Goal: Task Accomplishment & Management: Manage account settings

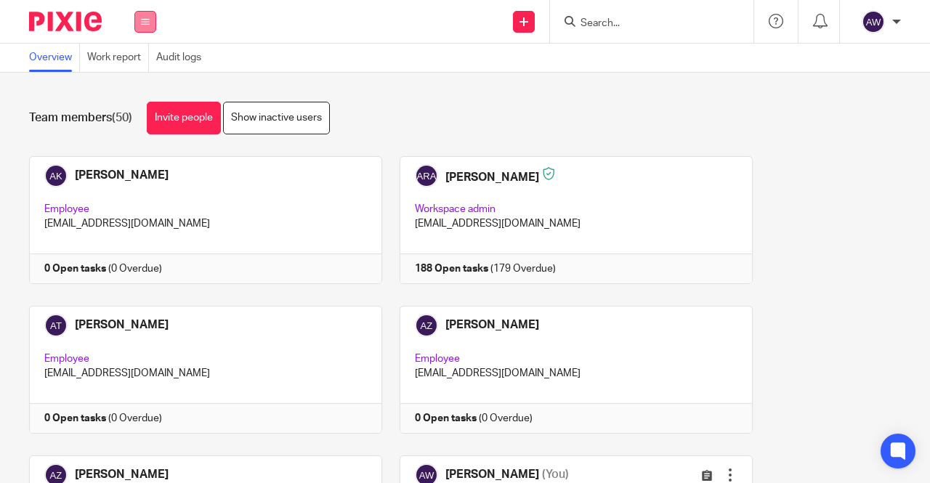
click at [137, 16] on button at bounding box center [145, 22] width 22 height 22
click at [145, 69] on link "Work" at bounding box center [137, 67] width 23 height 10
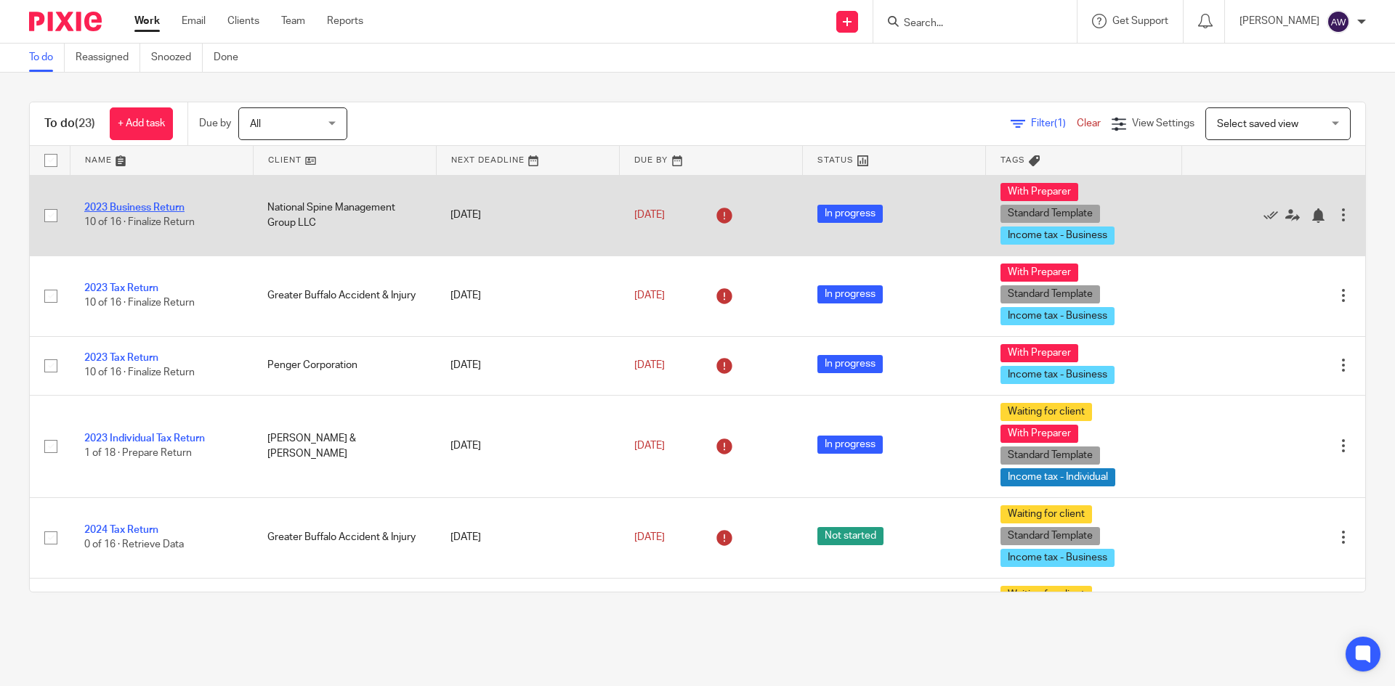
click at [139, 211] on link "2023 Business Return" at bounding box center [134, 208] width 100 height 10
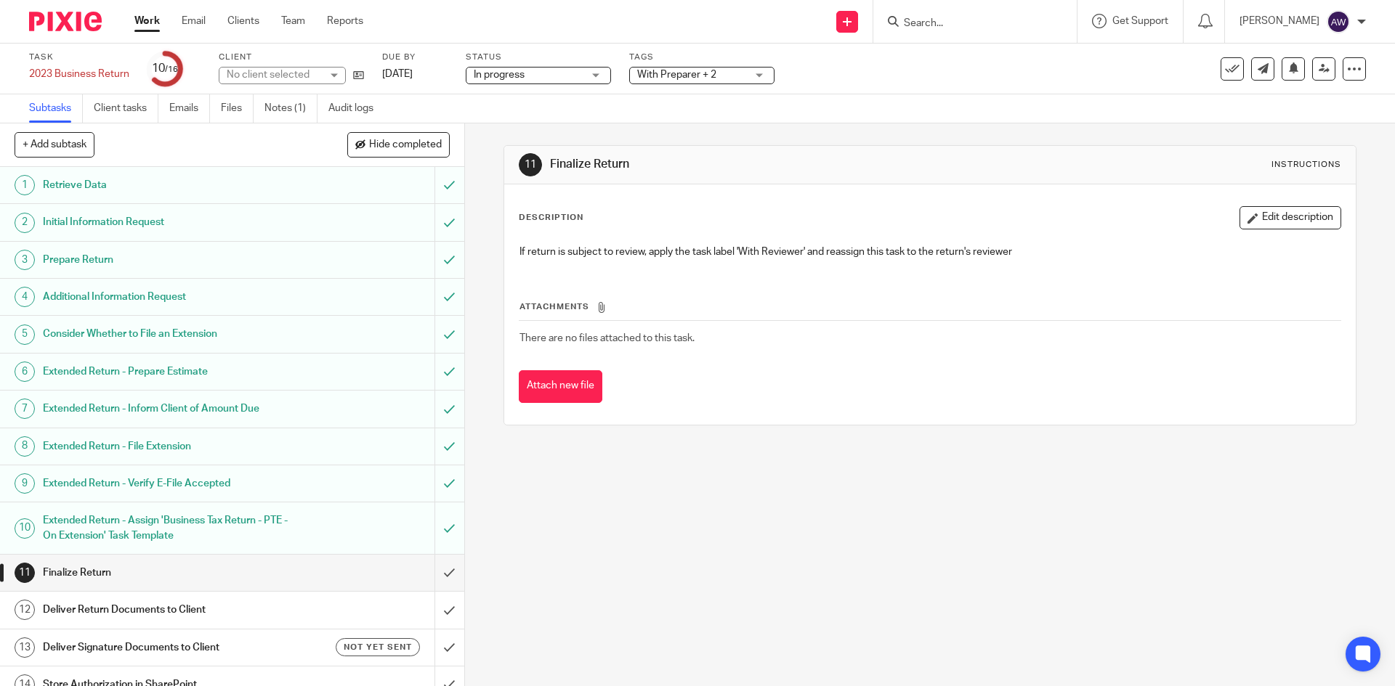
click at [277, 113] on link "Notes (1)" at bounding box center [290, 108] width 53 height 28
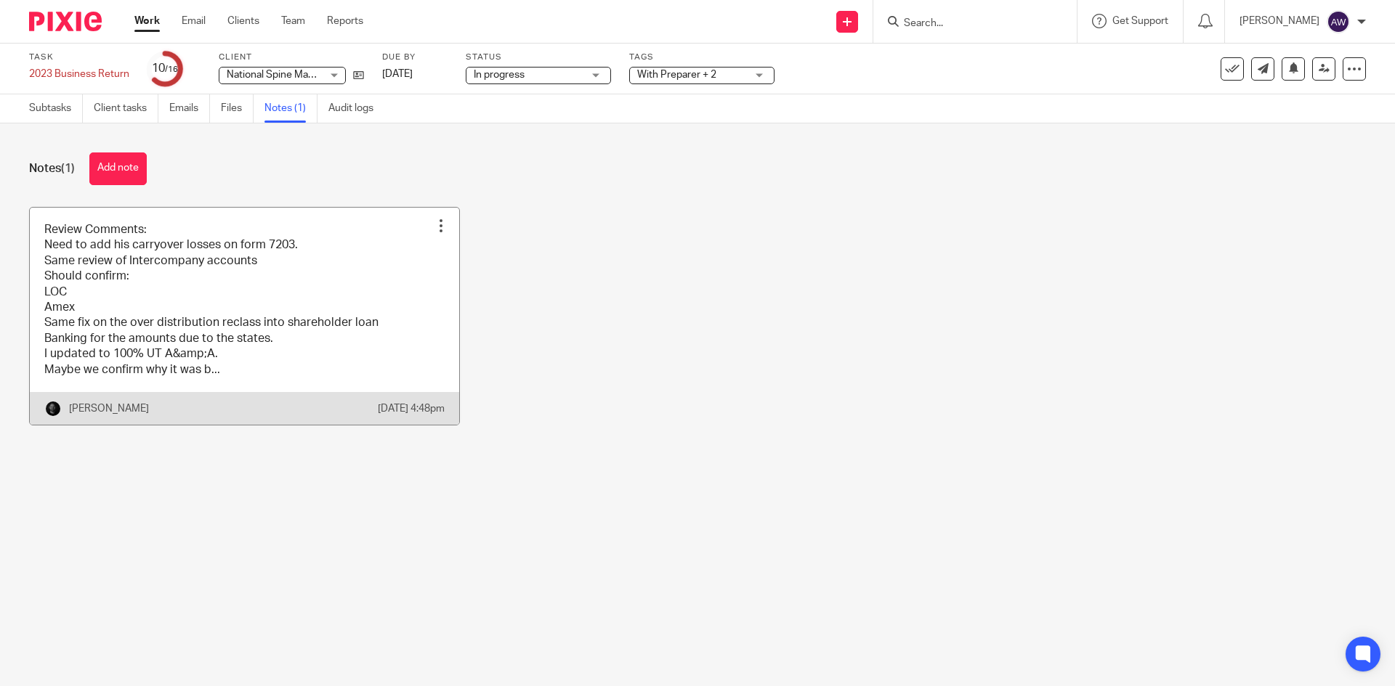
click at [200, 287] on link at bounding box center [244, 316] width 429 height 217
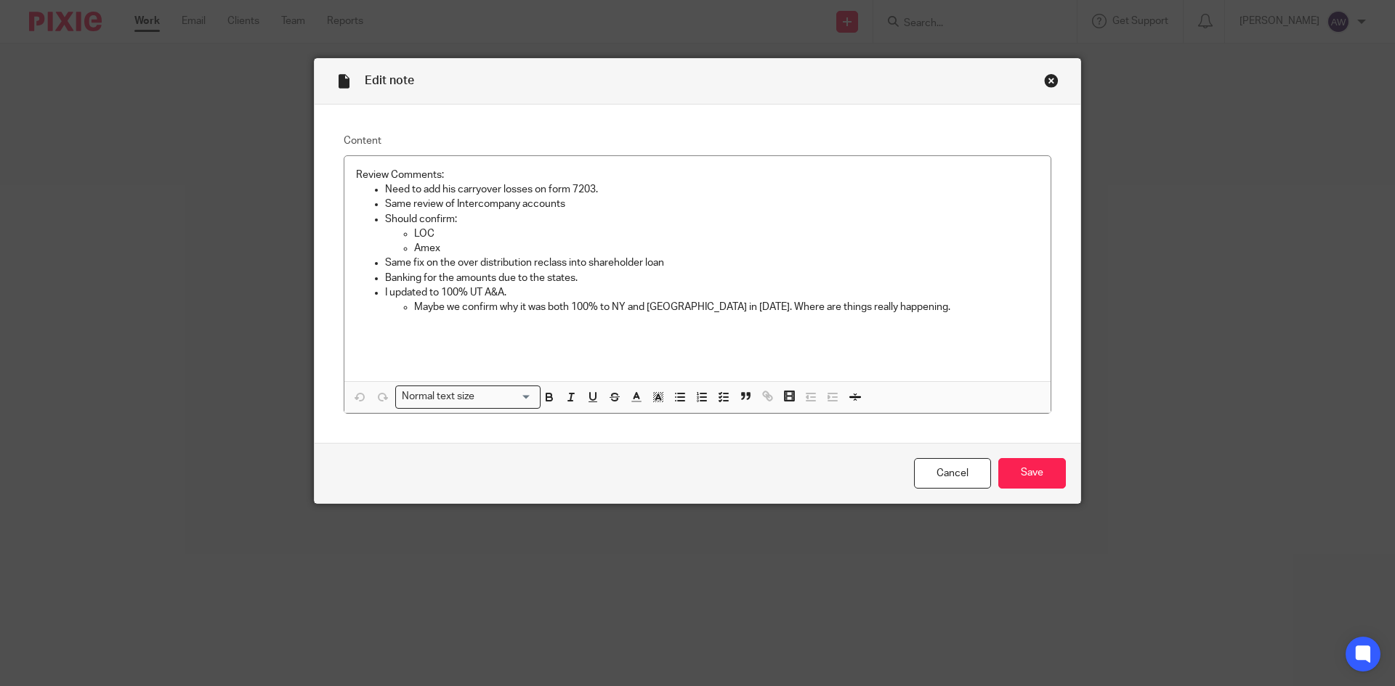
click at [1046, 84] on div "Close this dialog window" at bounding box center [1051, 80] width 15 height 15
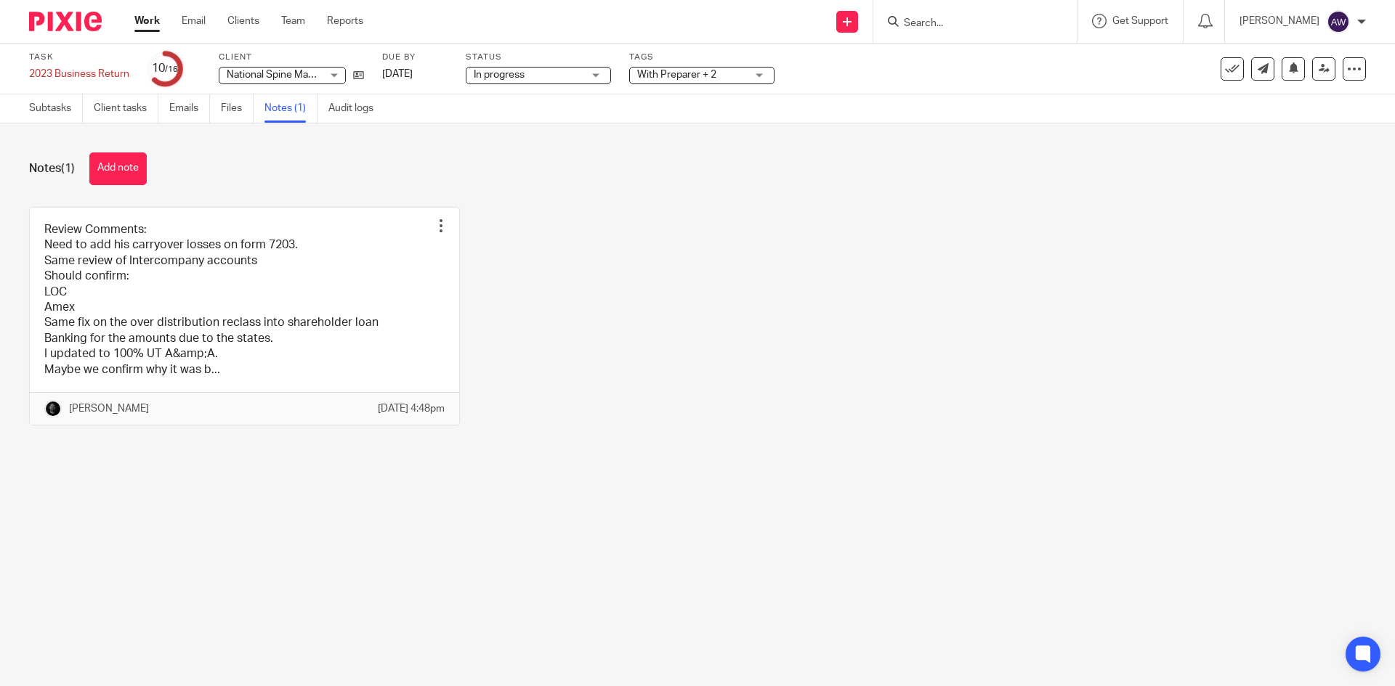
click at [145, 23] on link "Work" at bounding box center [146, 21] width 25 height 15
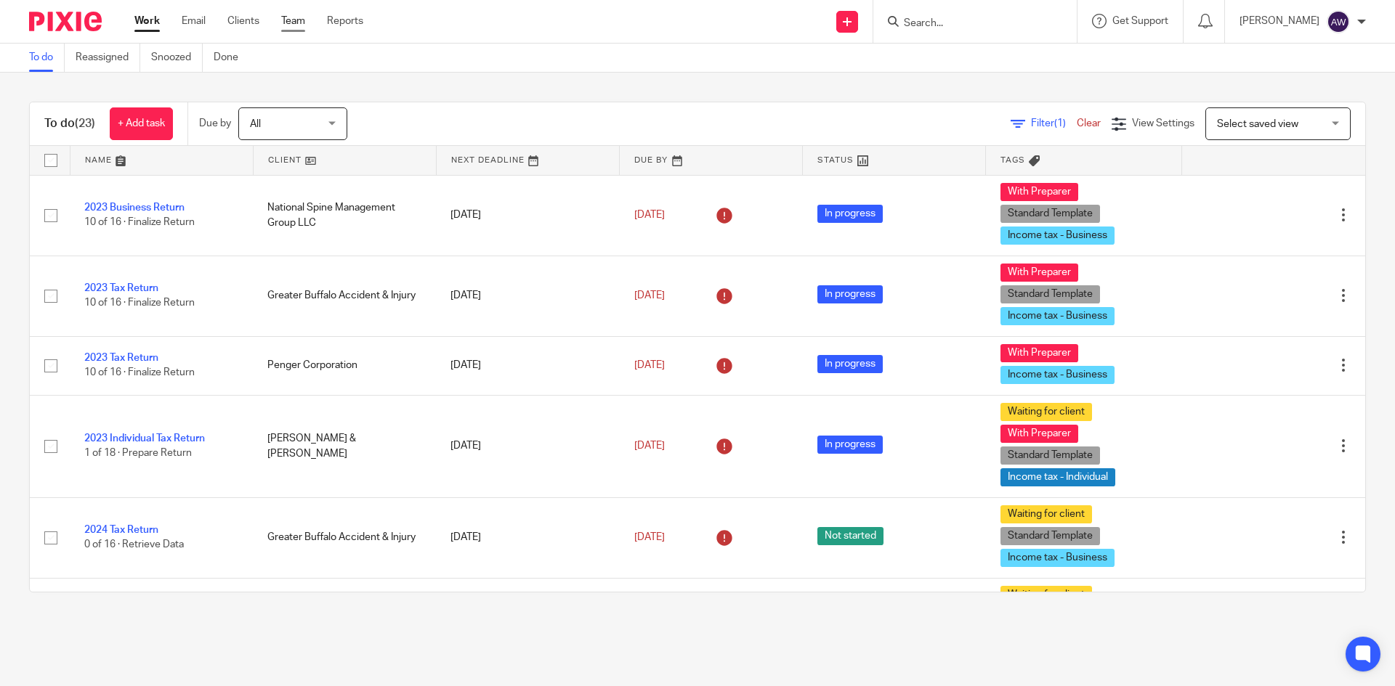
click at [304, 16] on link "Team" at bounding box center [293, 21] width 24 height 15
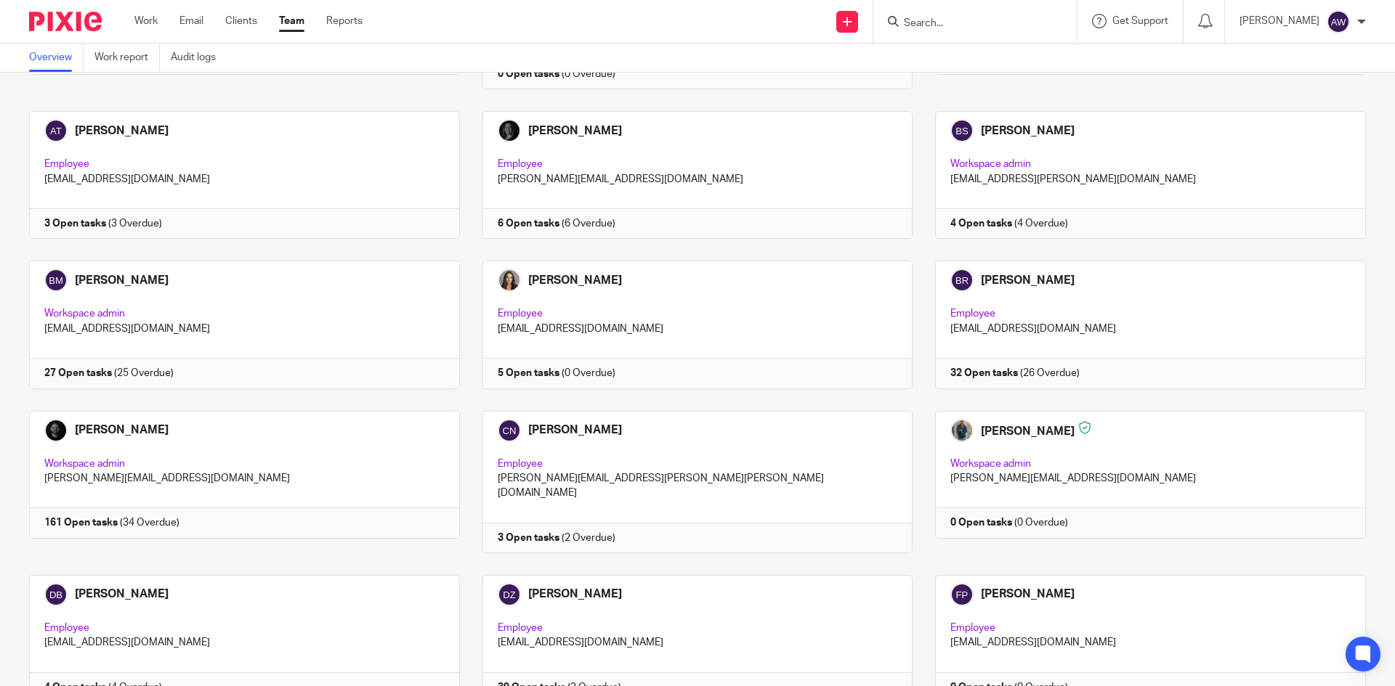
scroll to position [581, 0]
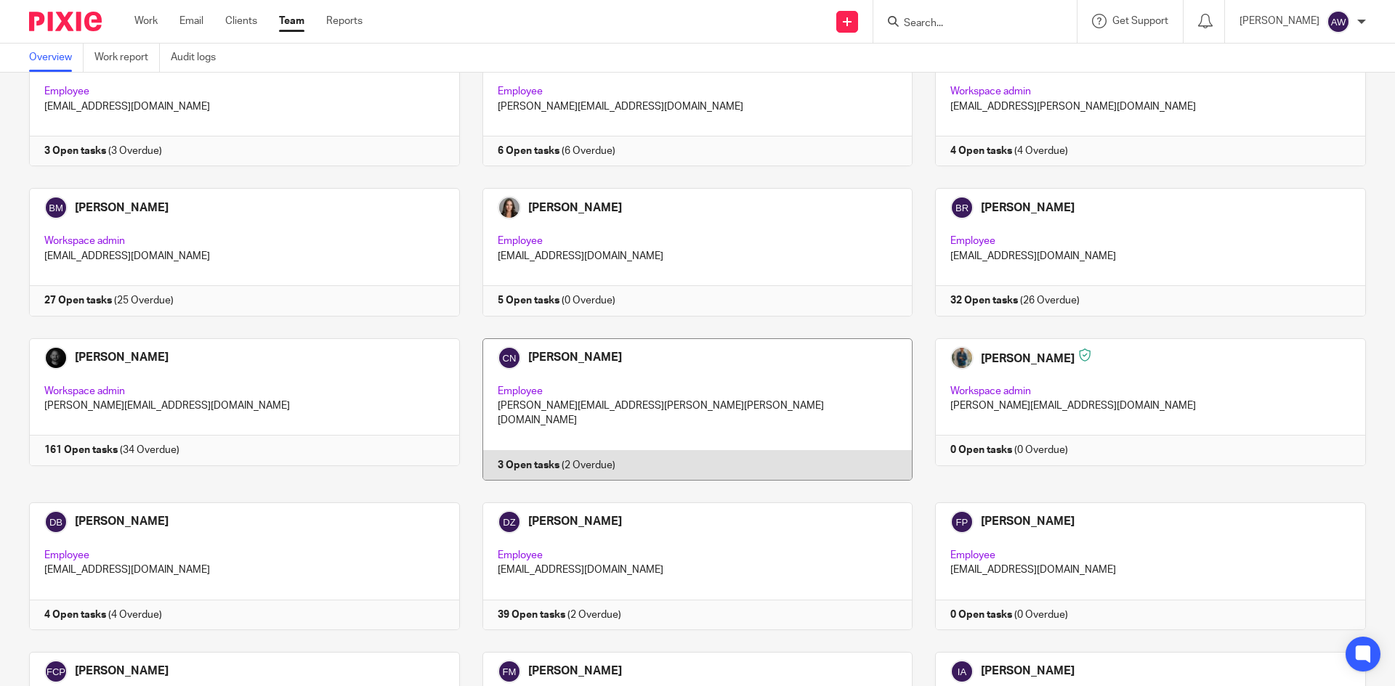
click at [637, 352] on link at bounding box center [686, 409] width 453 height 142
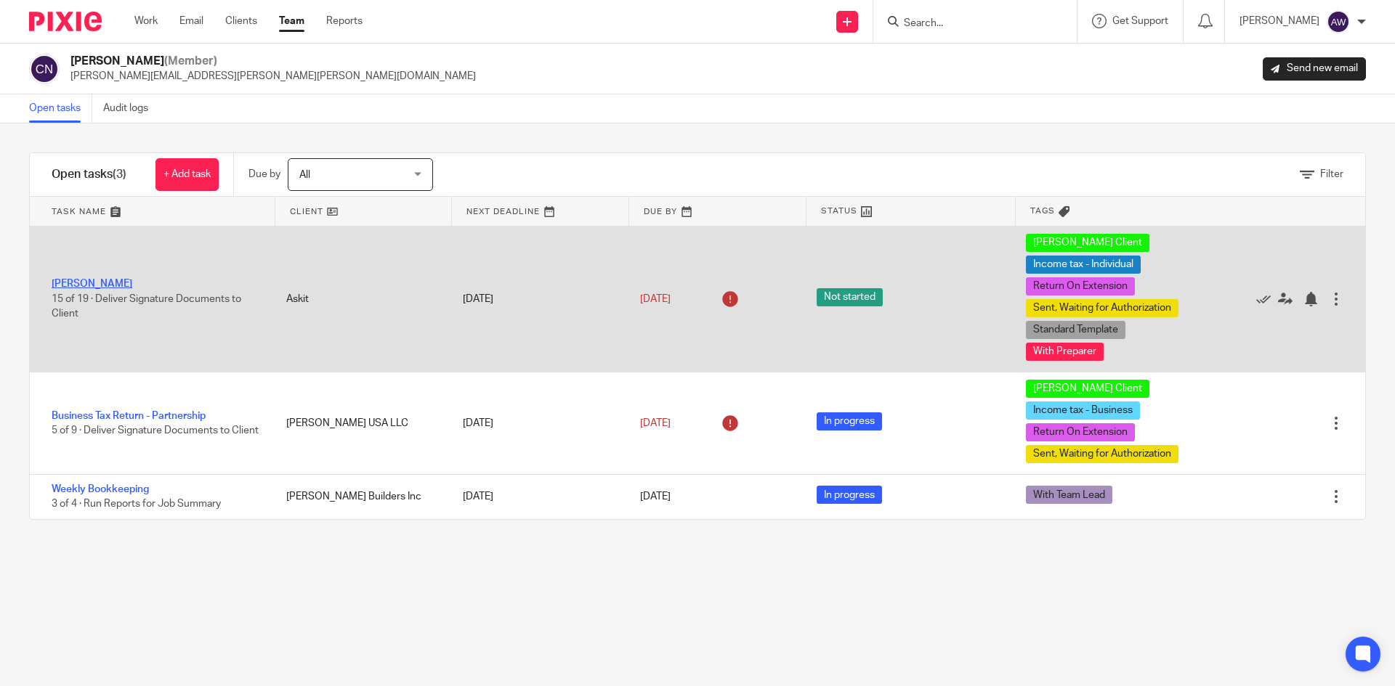
click at [93, 286] on link "Alexander Meshoulam" at bounding box center [92, 284] width 81 height 10
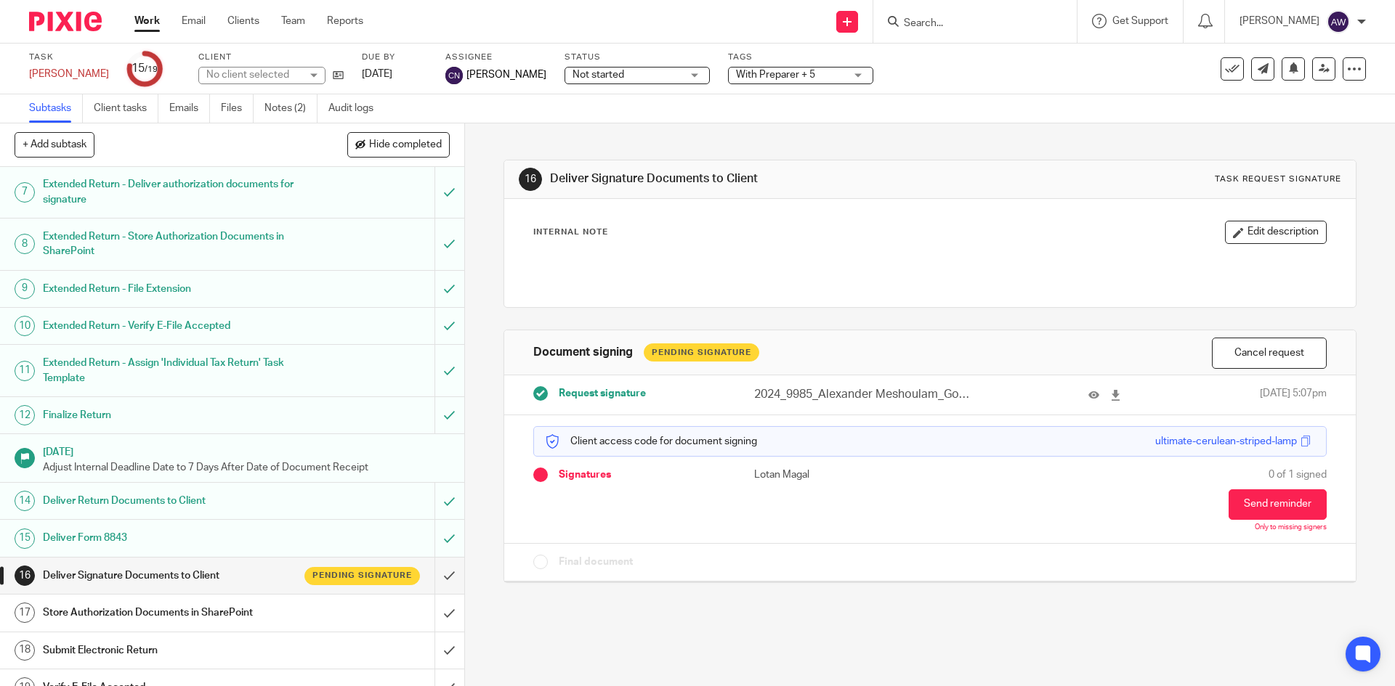
scroll to position [245, 0]
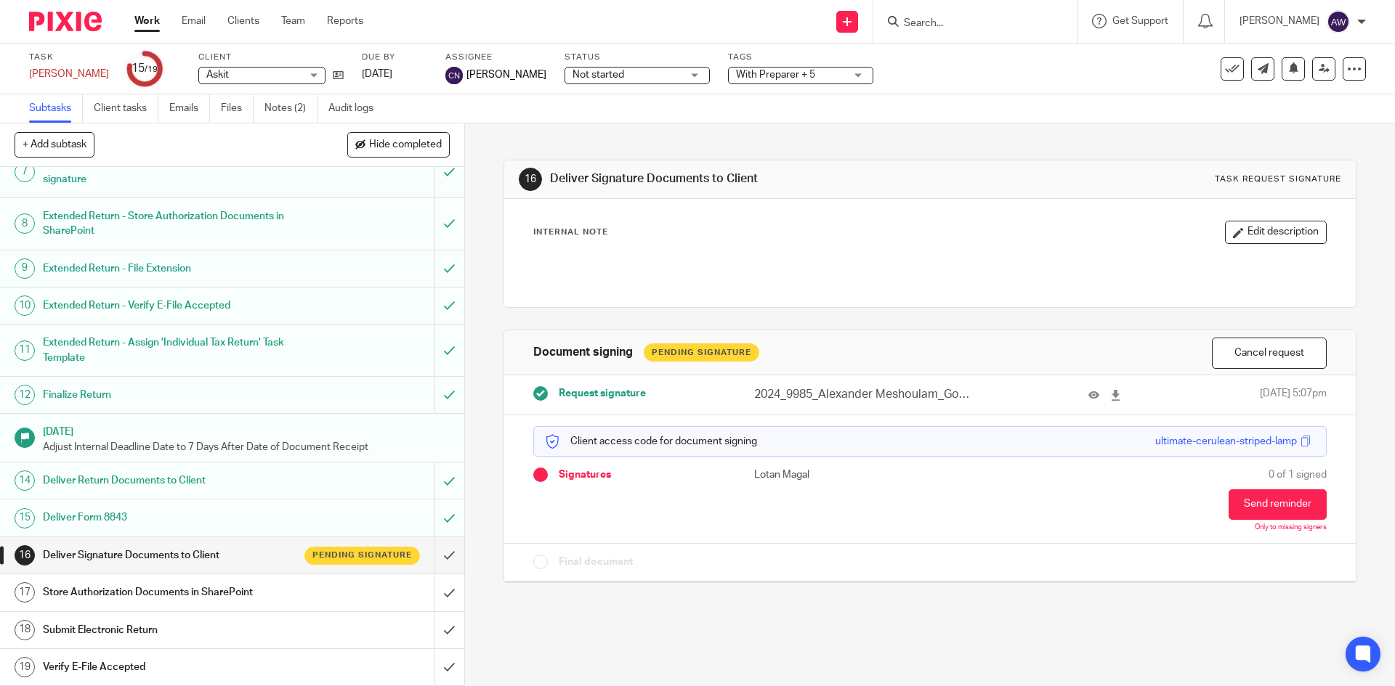
click at [145, 24] on link "Work" at bounding box center [146, 21] width 25 height 15
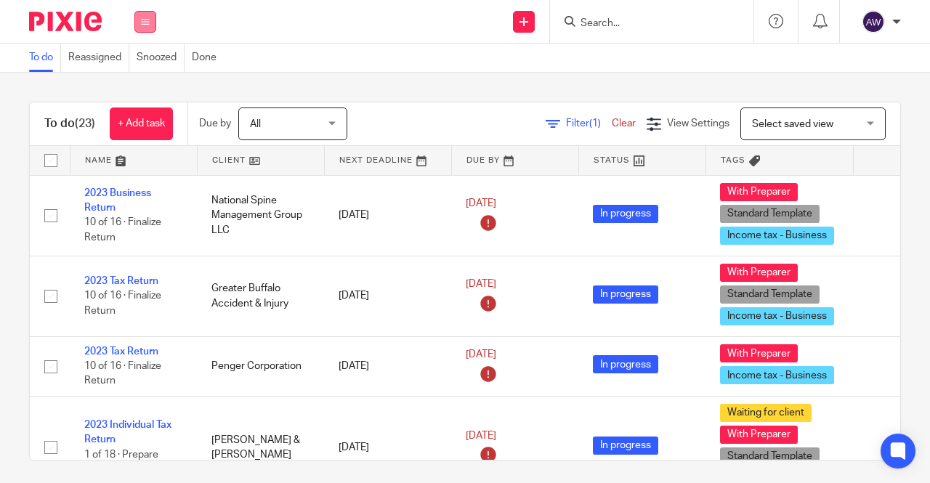
click at [150, 24] on button at bounding box center [145, 22] width 22 height 22
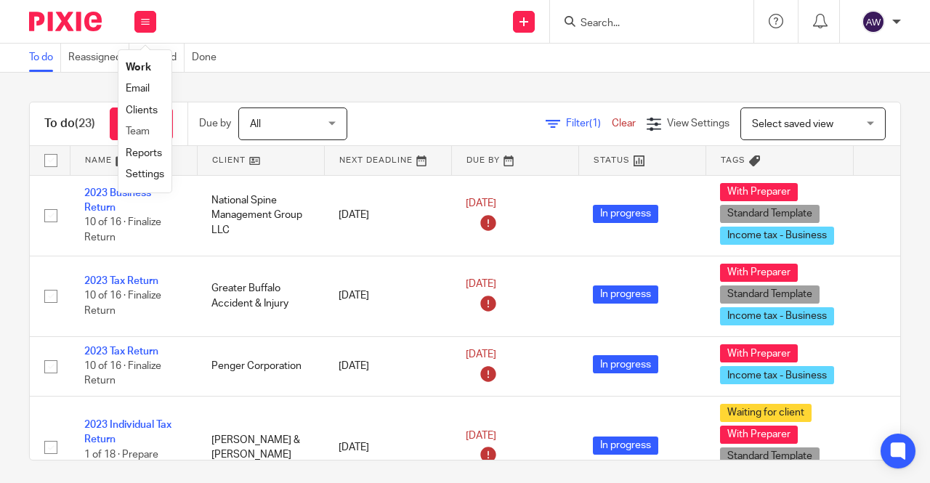
click at [142, 140] on li "Team" at bounding box center [145, 131] width 38 height 21
click at [142, 136] on link "Team" at bounding box center [138, 131] width 24 height 10
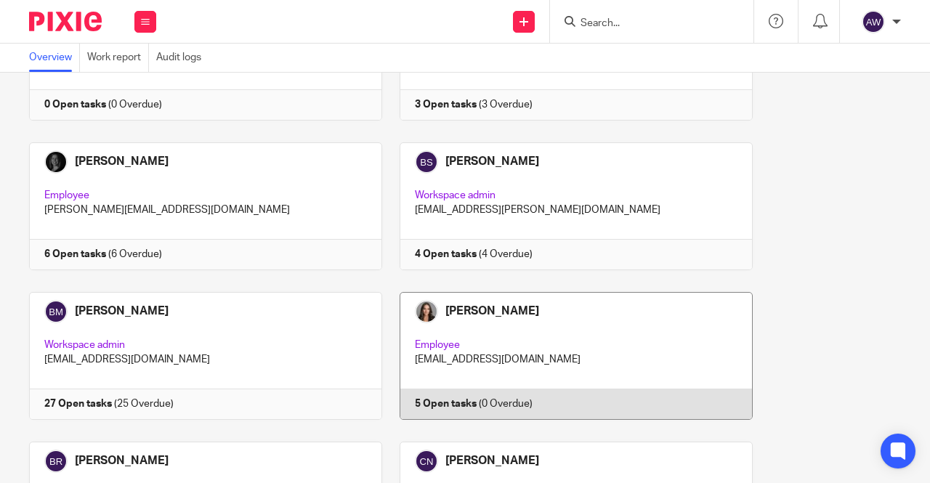
scroll to position [872, 0]
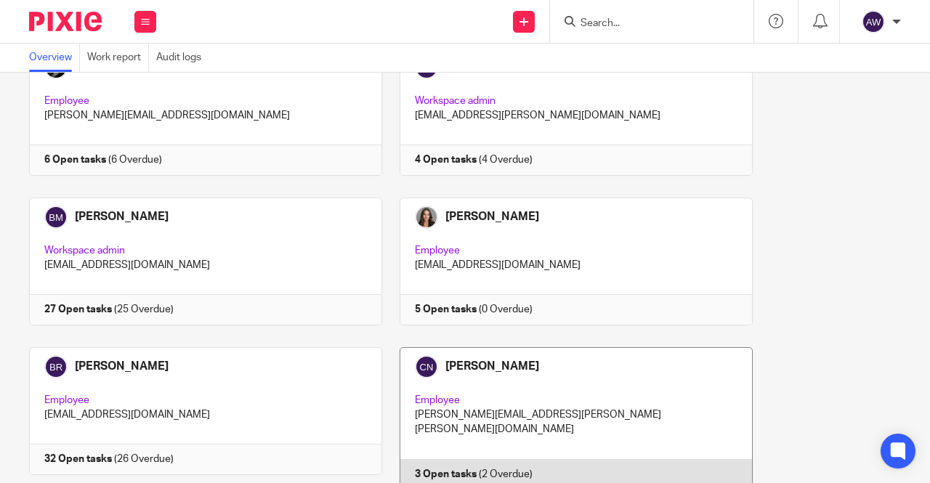
click at [471, 357] on link at bounding box center [567, 418] width 370 height 142
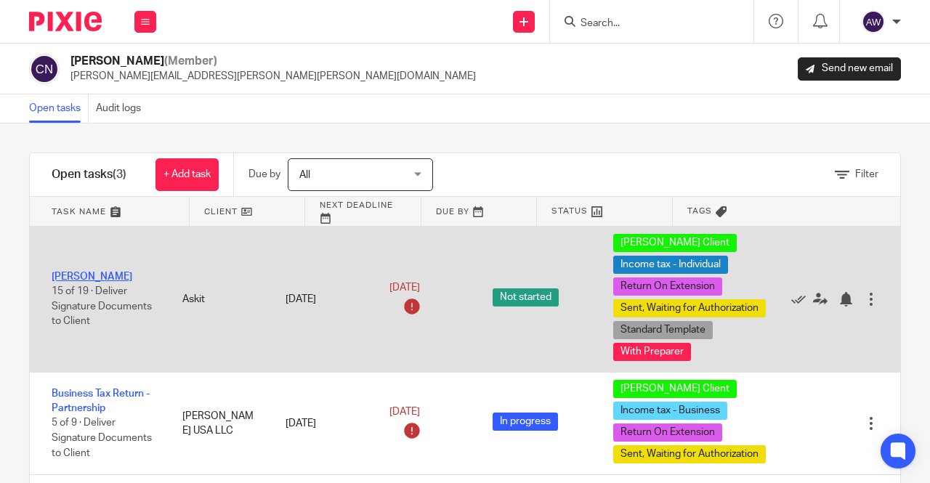
click at [103, 282] on link "[PERSON_NAME]" at bounding box center [92, 277] width 81 height 10
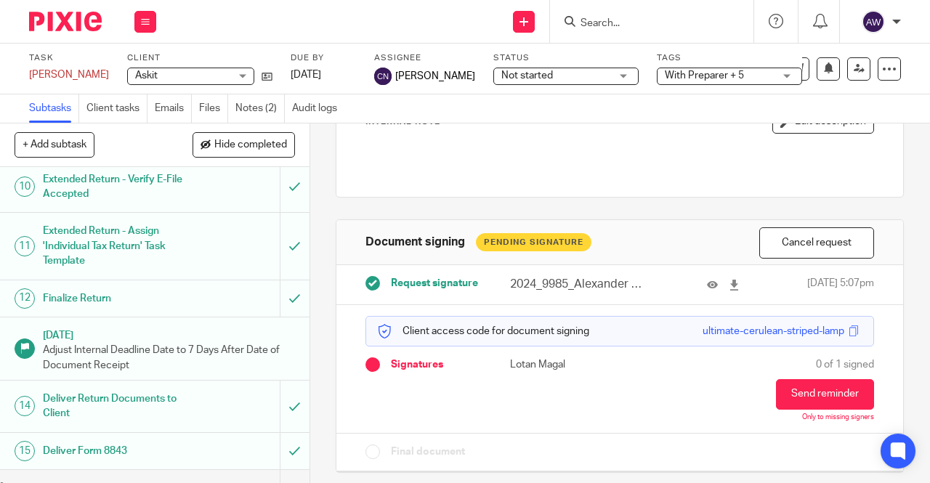
scroll to position [581, 0]
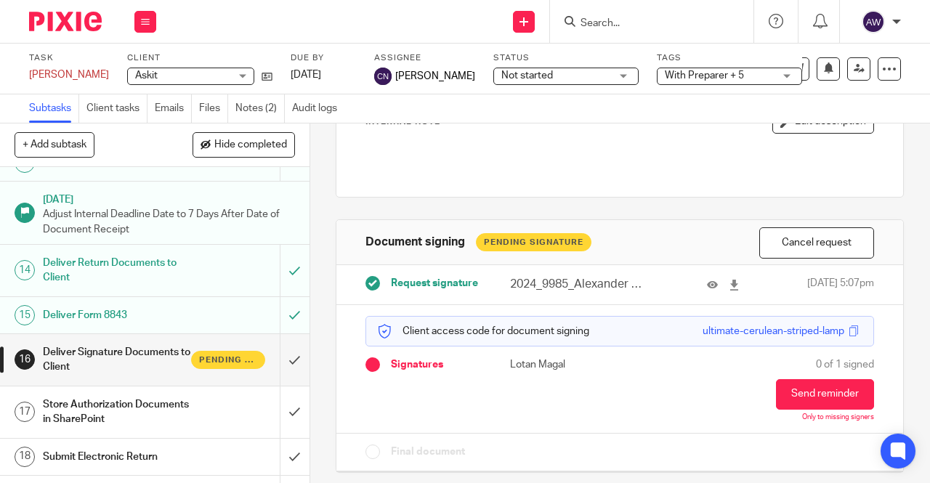
click at [246, 289] on div "Deliver Return Documents to Client" at bounding box center [154, 270] width 222 height 37
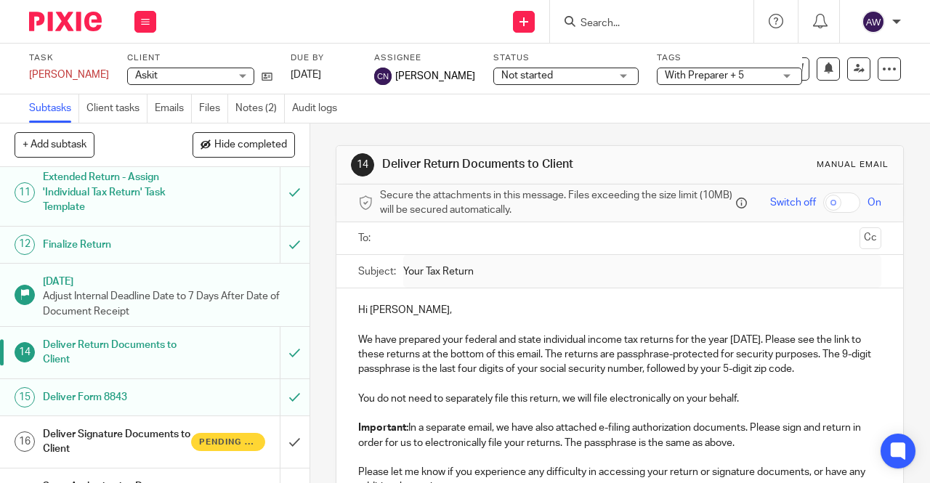
scroll to position [581, 0]
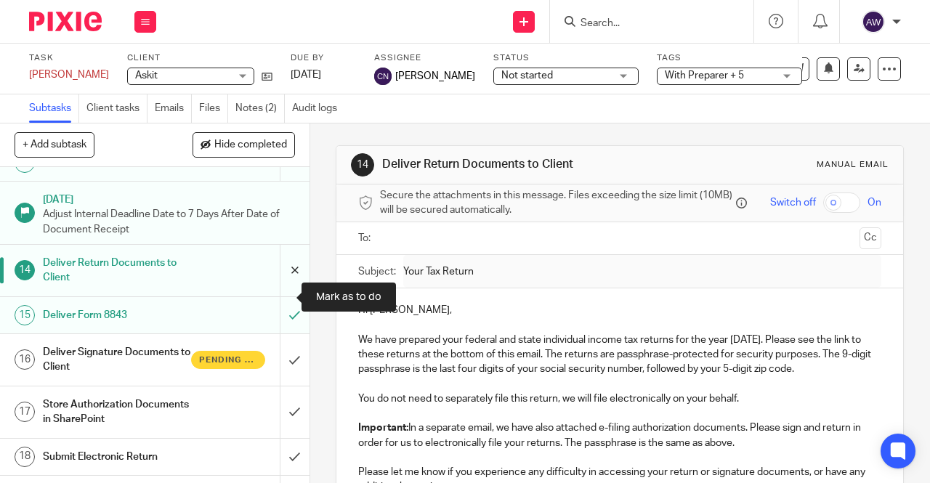
click at [285, 296] on input "submit" at bounding box center [154, 271] width 309 height 52
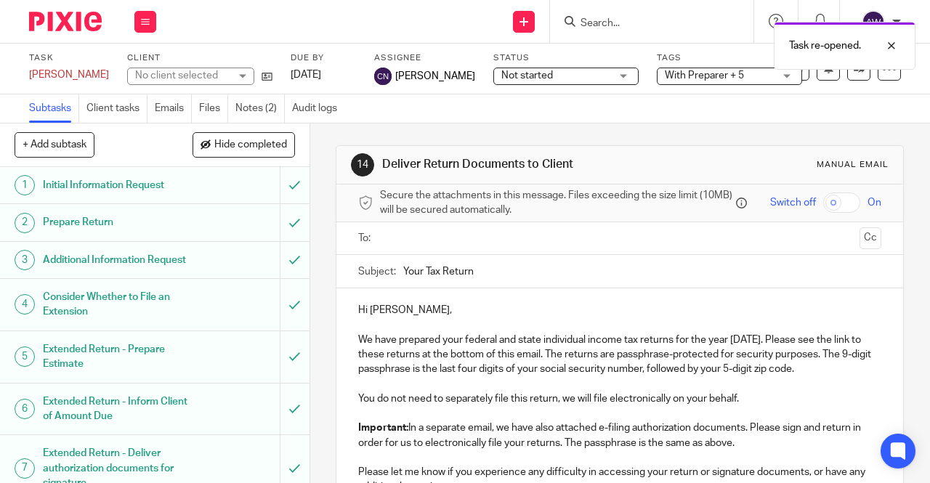
click at [395, 237] on input "text" at bounding box center [619, 238] width 468 height 17
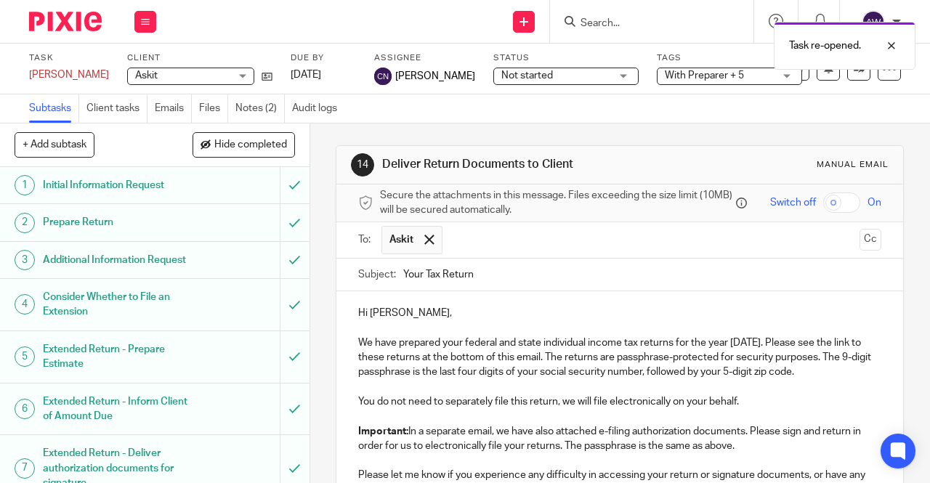
click at [482, 240] on input "text" at bounding box center [652, 240] width 405 height 28
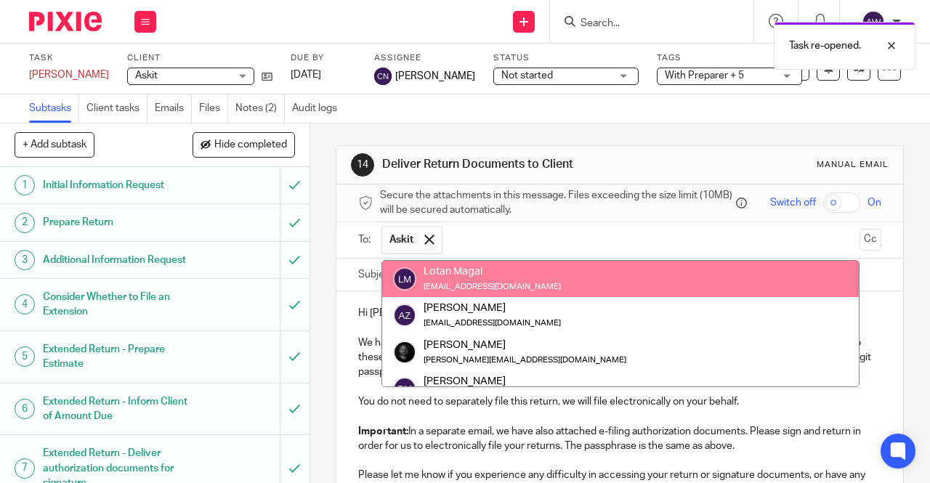
click at [482, 240] on input "text" at bounding box center [652, 240] width 405 height 28
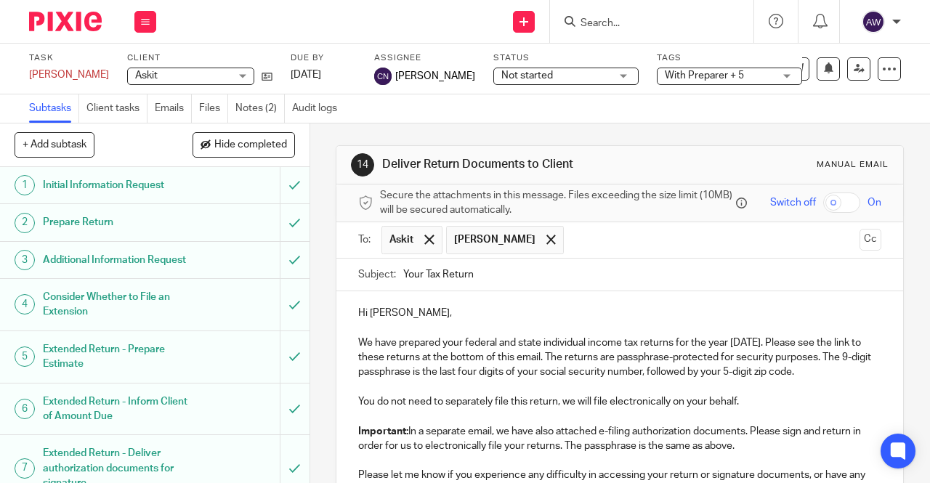
click at [546, 243] on span at bounding box center [550, 239] width 9 height 9
click at [506, 243] on input "text" at bounding box center [652, 240] width 405 height 28
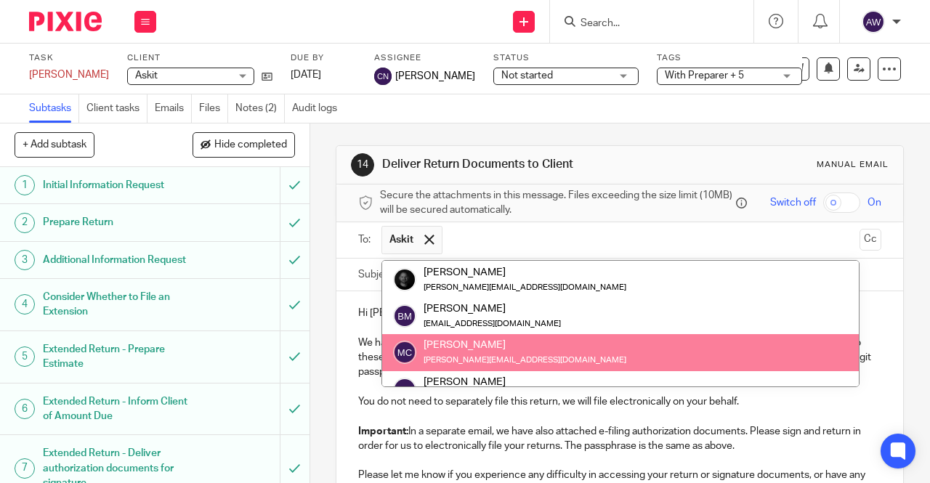
paste input "[PERSON_NAME][EMAIL_ADDRESS][DOMAIN_NAME]"
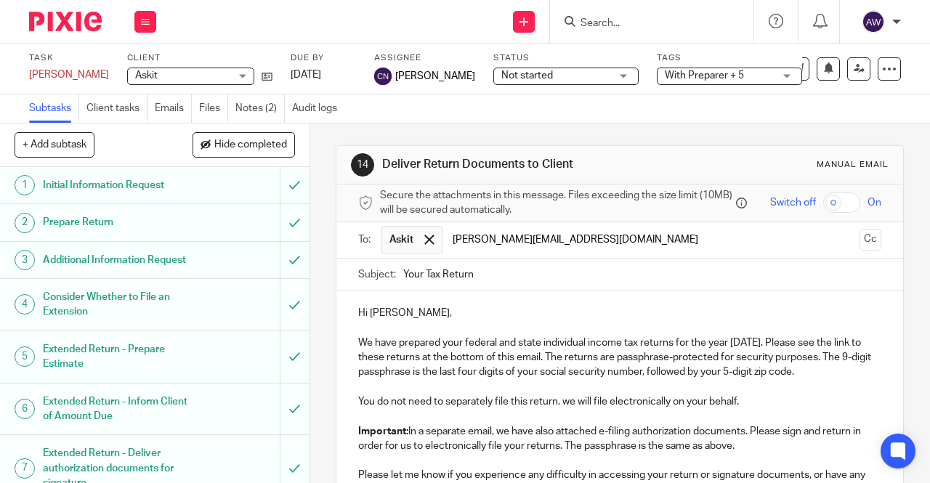
type input "[PERSON_NAME][EMAIL_ADDRESS][DOMAIN_NAME]"
click at [505, 307] on div "Hi [PERSON_NAME], We have prepared your federal and state individual income tax…" at bounding box center [619, 399] width 567 height 216
drag, startPoint x: 367, startPoint y: 317, endPoint x: 389, endPoint y: 319, distance: 21.8
click at [389, 319] on p "Hi [PERSON_NAME]," at bounding box center [619, 313] width 523 height 15
click at [823, 200] on input "checkbox" at bounding box center [841, 202] width 37 height 20
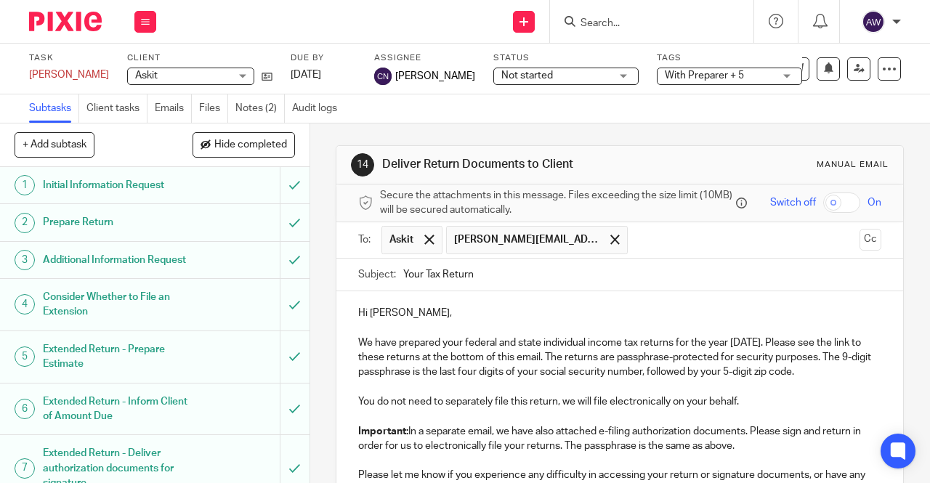
checkbox input "true"
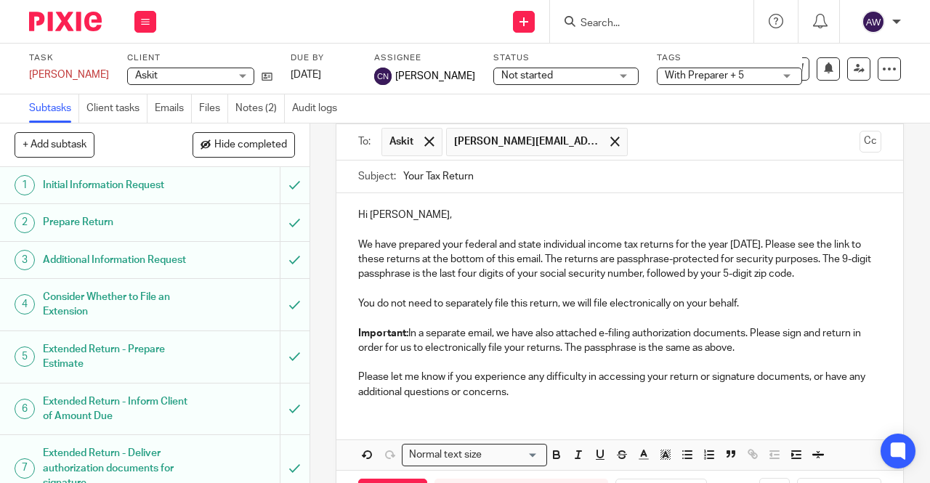
scroll to position [158, 0]
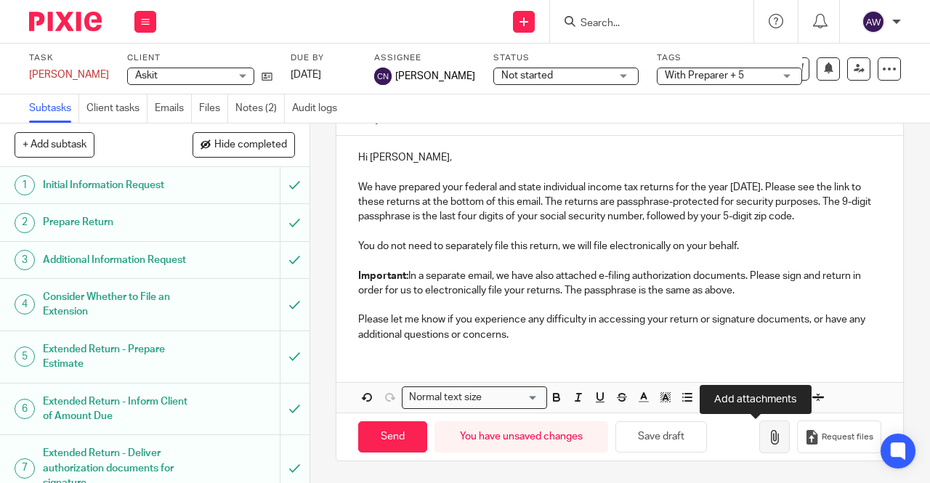
click at [769, 445] on button "button" at bounding box center [774, 437] width 31 height 33
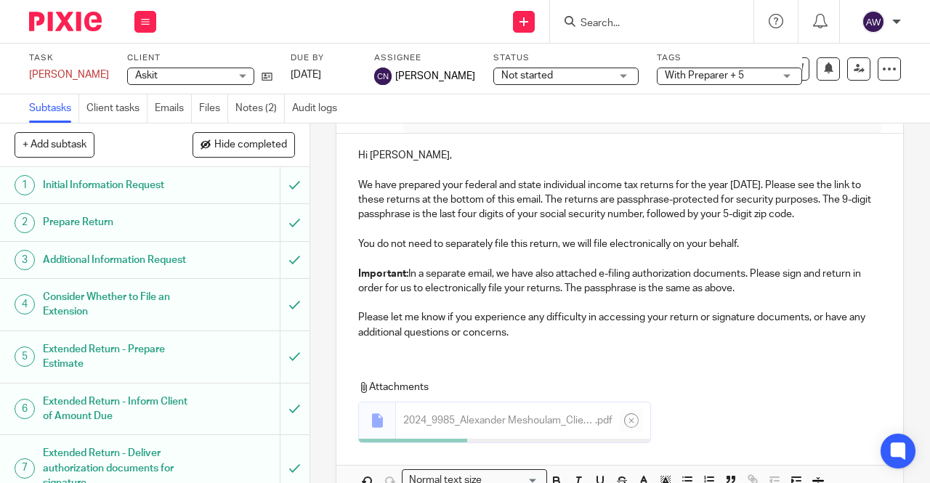
scroll to position [230, 0]
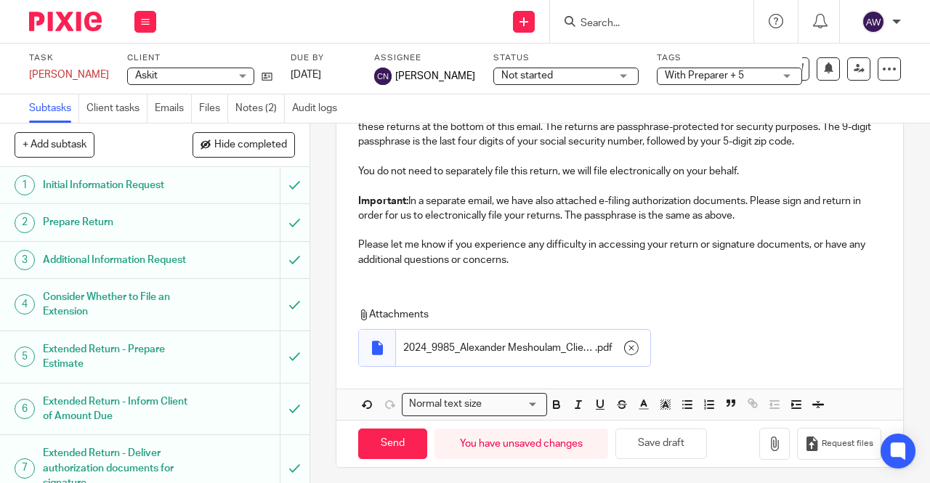
click at [476, 288] on div "Hi [PERSON_NAME], We have prepared your federal and state individual income tax…" at bounding box center [619, 240] width 567 height 358
click at [531, 267] on p "Please let me know if you experience any difficulty in accessing your return or…" at bounding box center [619, 253] width 523 height 30
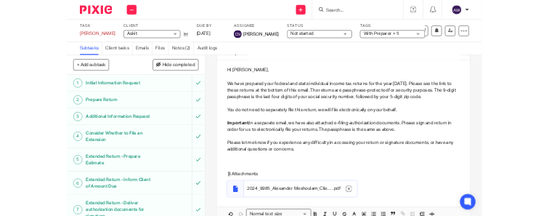
scroll to position [239, 0]
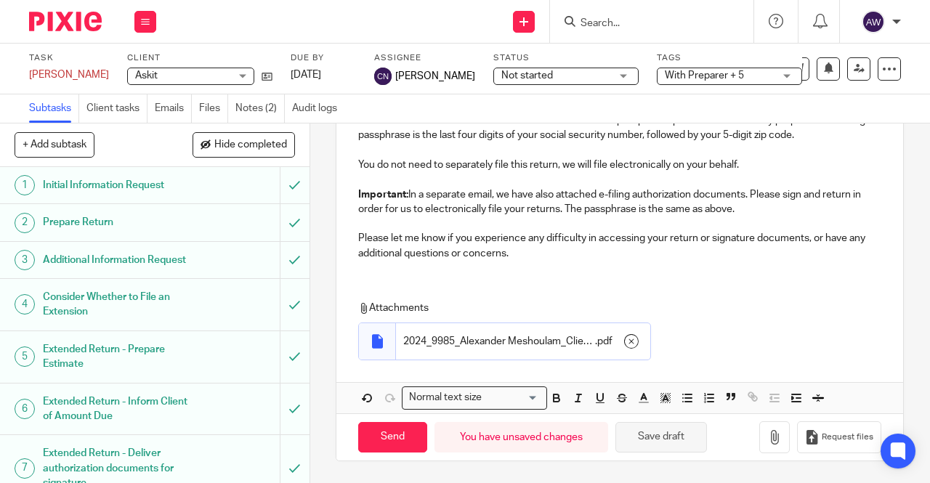
click at [668, 432] on button "Save draft" at bounding box center [661, 437] width 92 height 31
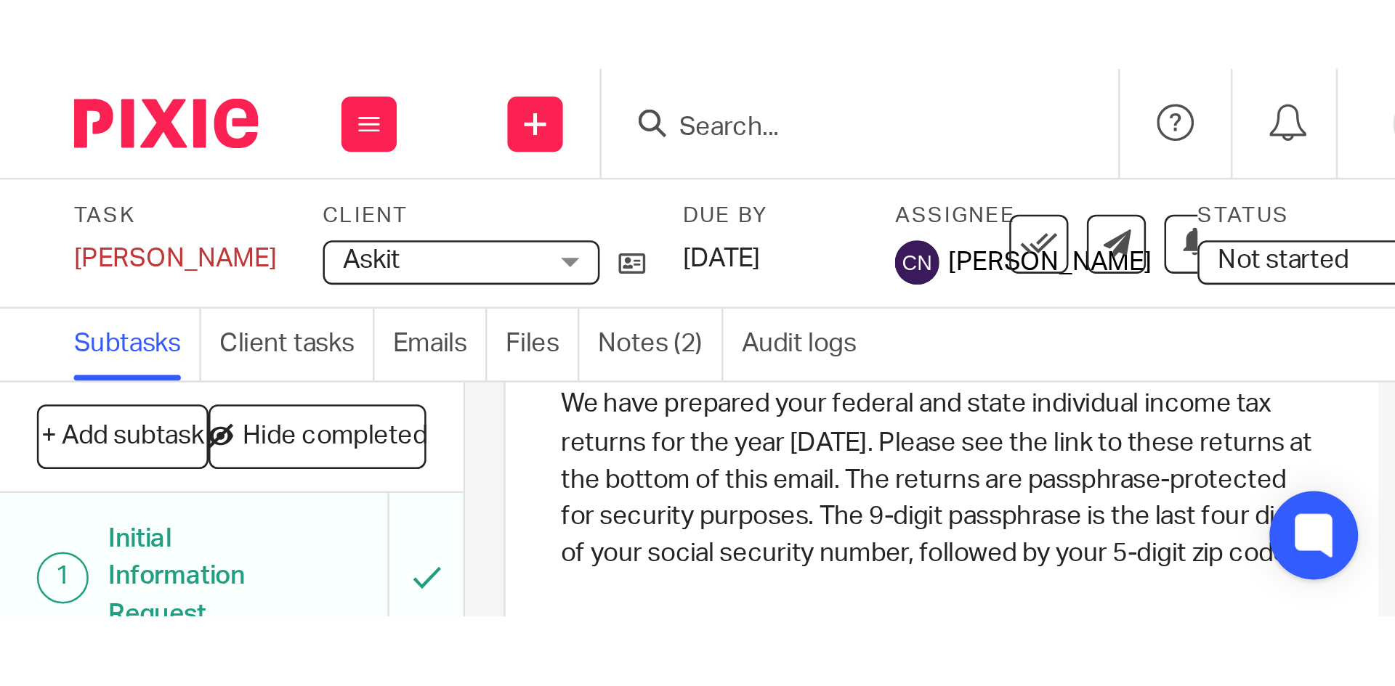
scroll to position [4, 0]
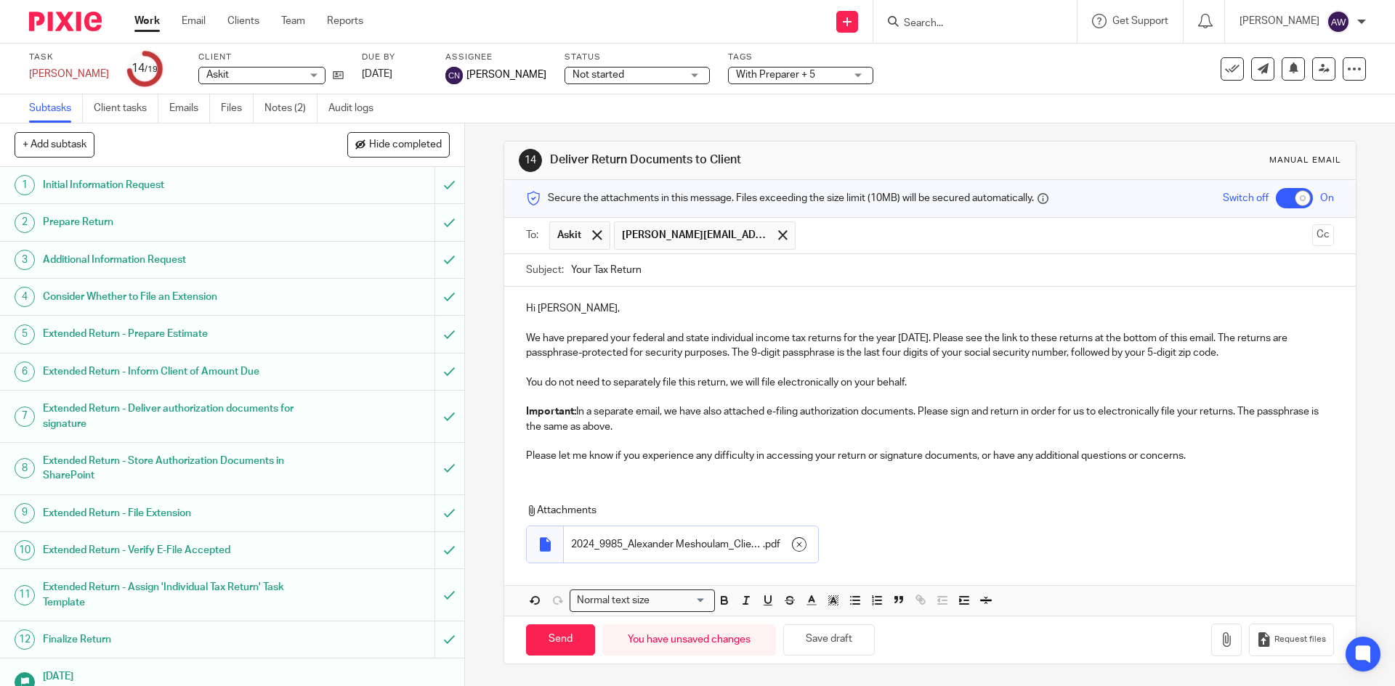
click at [929, 25] on div at bounding box center [1361, 21] width 9 height 9
click at [929, 105] on span "Logout" at bounding box center [1298, 101] width 33 height 10
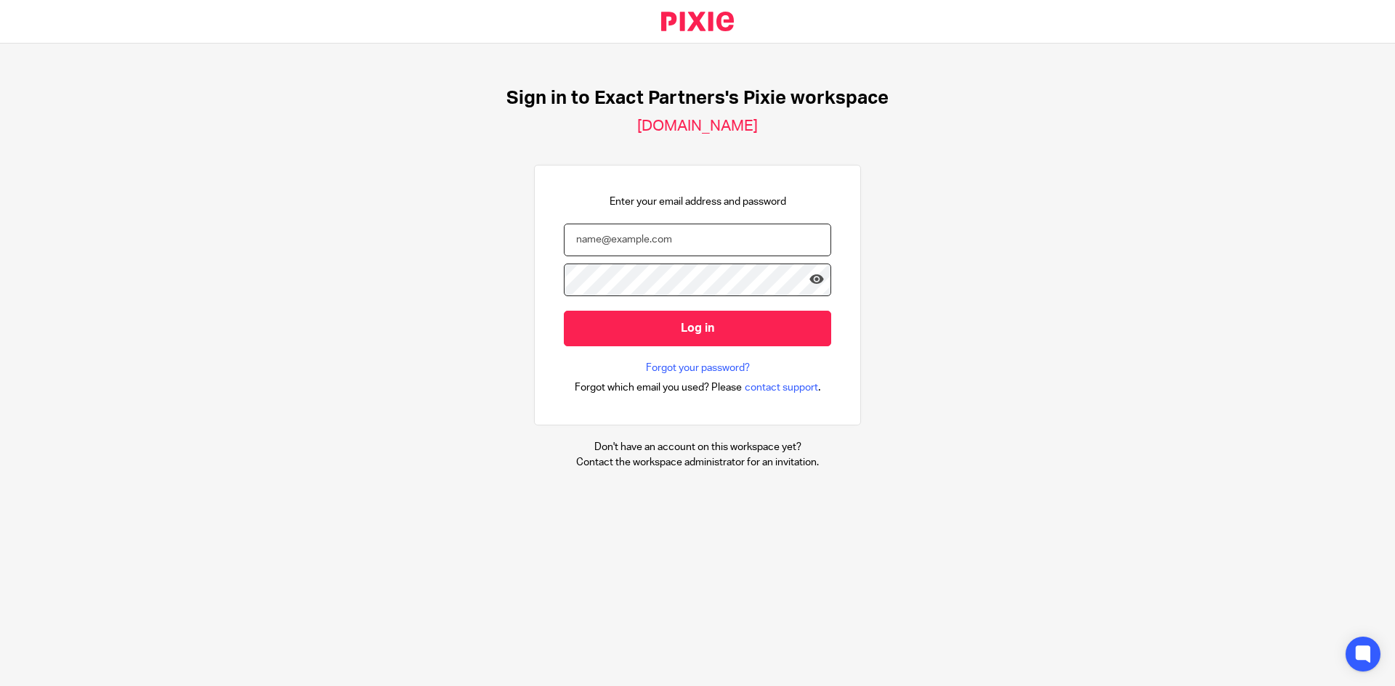
click at [693, 237] on input "email" at bounding box center [697, 240] width 267 height 33
click at [635, 250] on input "email" at bounding box center [697, 240] width 267 height 33
paste input "[PERSON_NAME][EMAIL_ADDRESS][PERSON_NAME][PERSON_NAME][DOMAIN_NAME]"
type input "[PERSON_NAME][EMAIL_ADDRESS][PERSON_NAME][PERSON_NAME][DOMAIN_NAME]"
click at [564, 311] on input "Log in" at bounding box center [697, 329] width 267 height 36
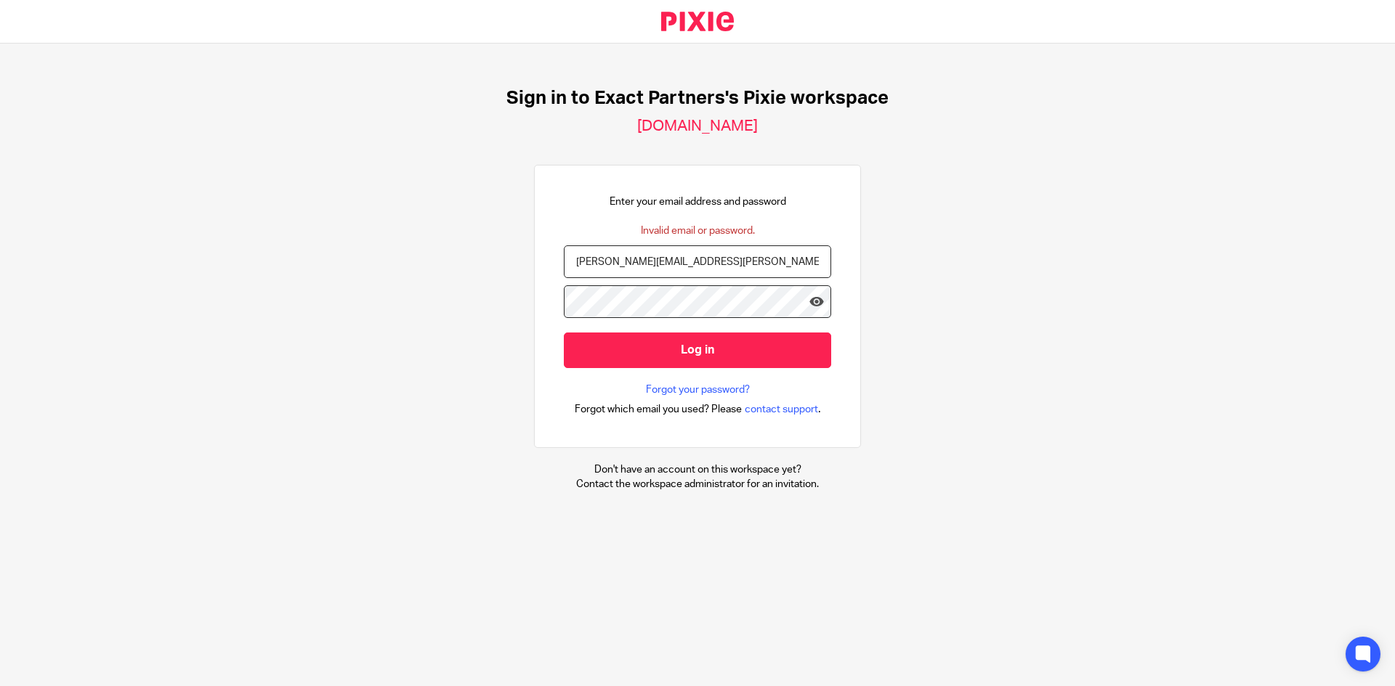
click at [564, 333] on input "Log in" at bounding box center [697, 351] width 267 height 36
